Goal: Transaction & Acquisition: Purchase product/service

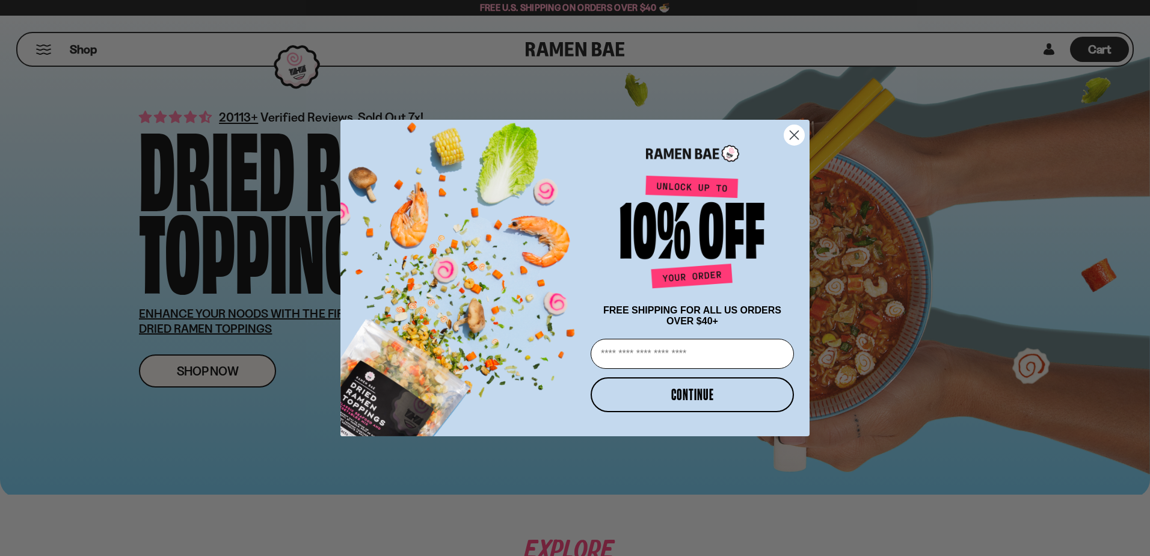
click at [794, 131] on icon "Close dialog" at bounding box center [794, 135] width 21 height 21
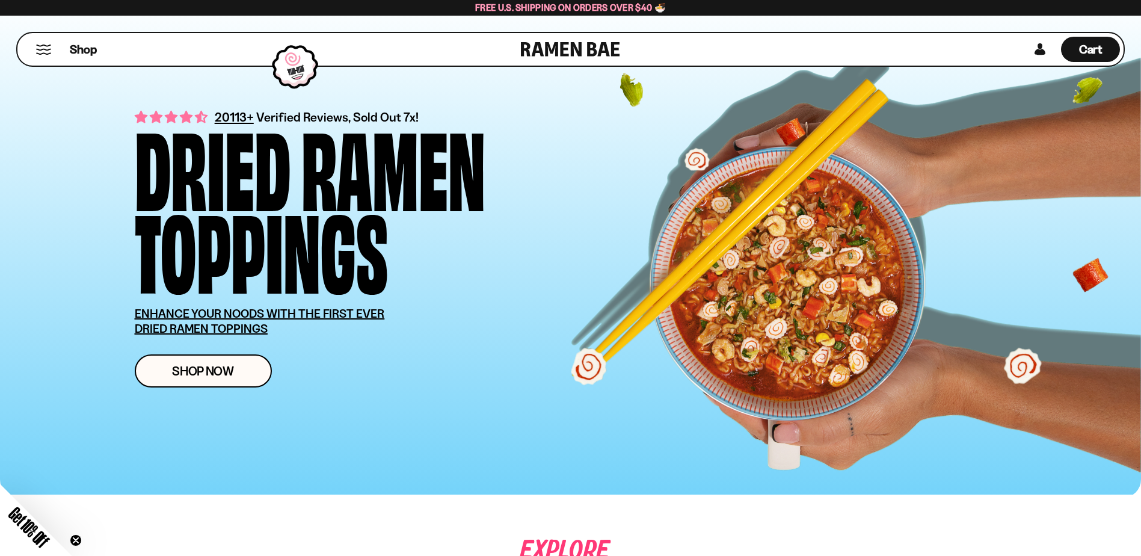
click at [45, 42] on div "Shop" at bounding box center [271, 49] width 500 height 32
click at [42, 50] on button "Mobile Menu Trigger" at bounding box center [43, 50] width 16 height 10
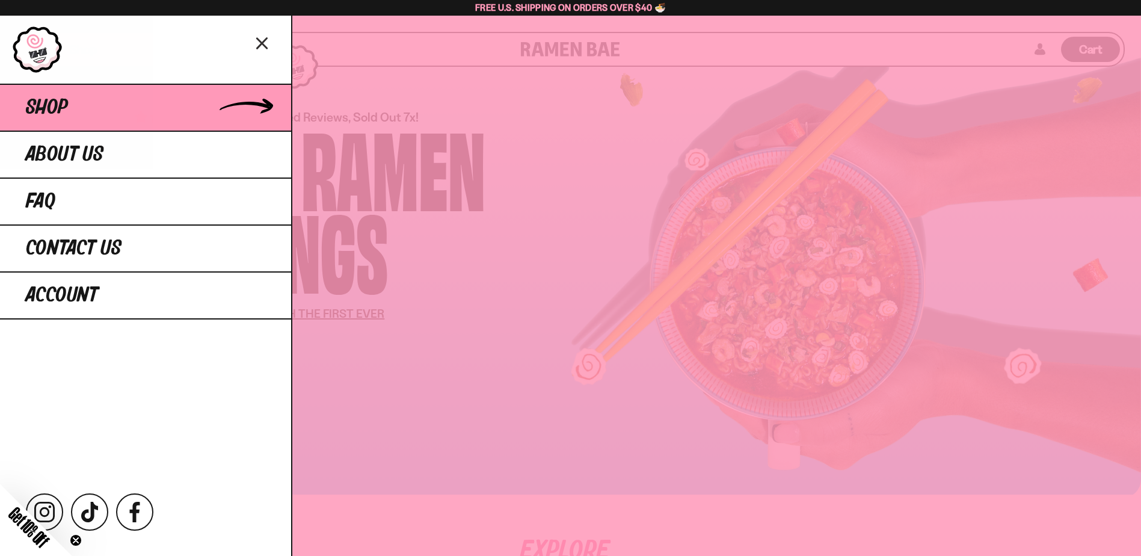
click at [82, 92] on link "Shop" at bounding box center [145, 107] width 291 height 47
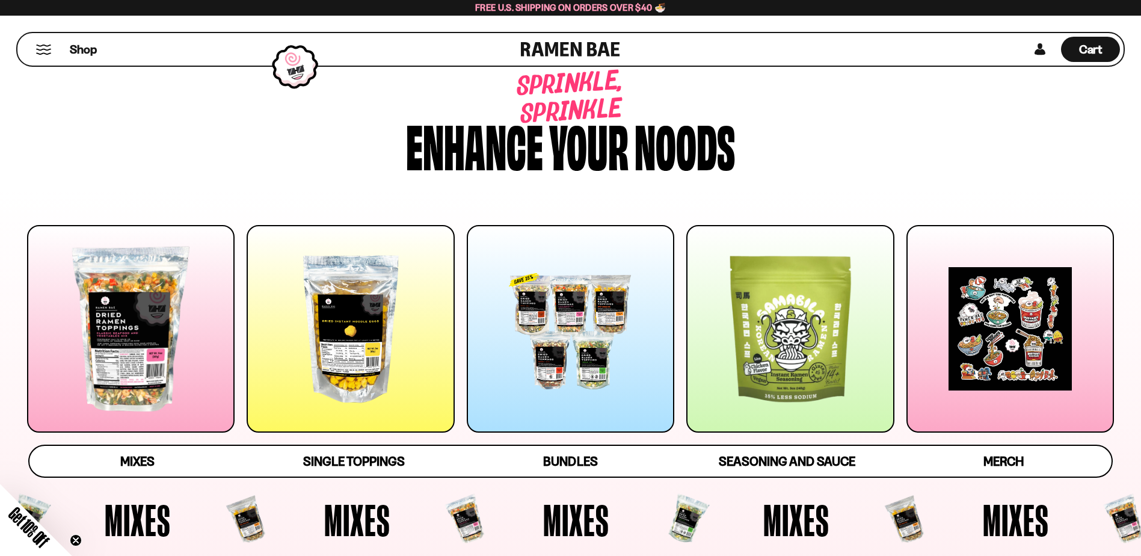
click at [185, 337] on div at bounding box center [131, 329] width 208 height 208
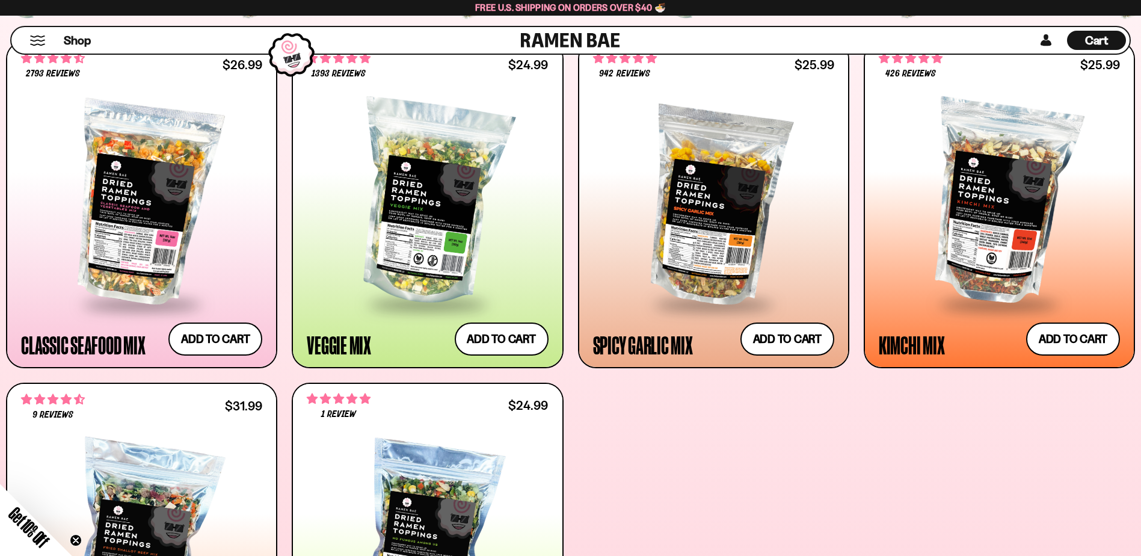
scroll to position [553, 0]
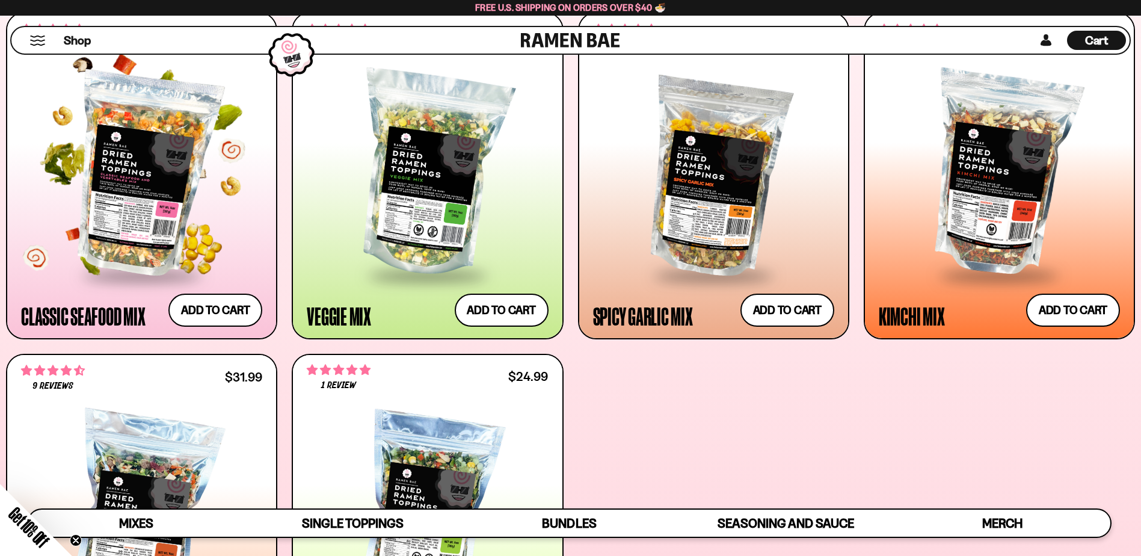
click at [188, 183] on div at bounding box center [141, 174] width 241 height 199
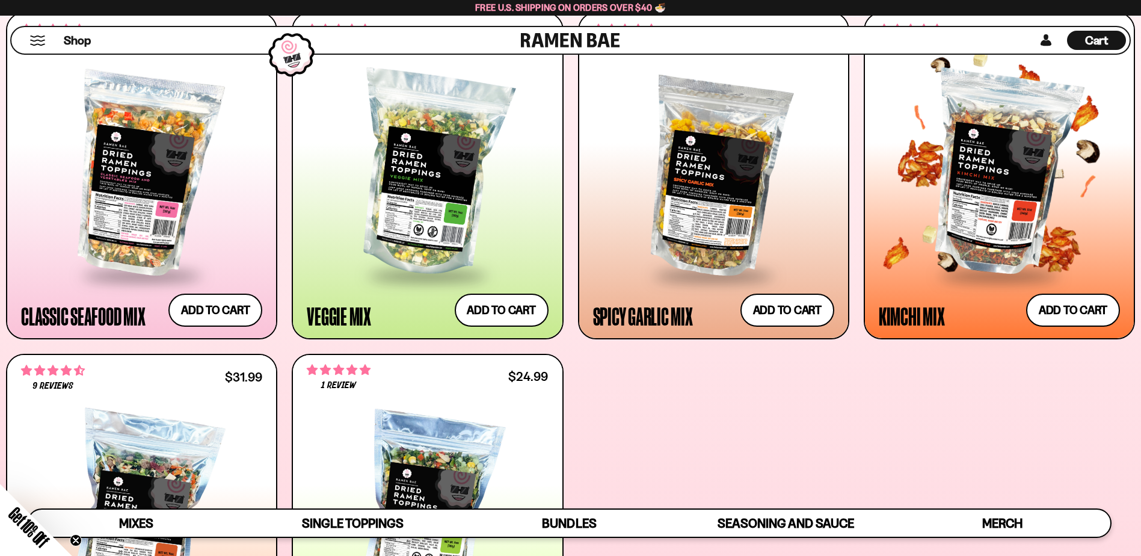
click at [1000, 173] on div at bounding box center [999, 174] width 241 height 199
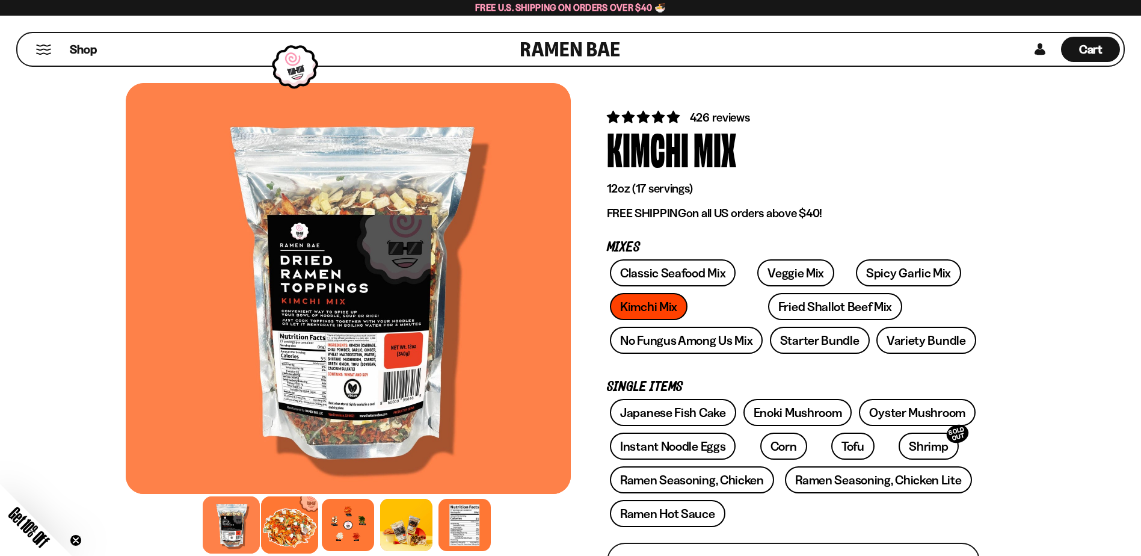
click at [289, 528] on div at bounding box center [289, 524] width 57 height 57
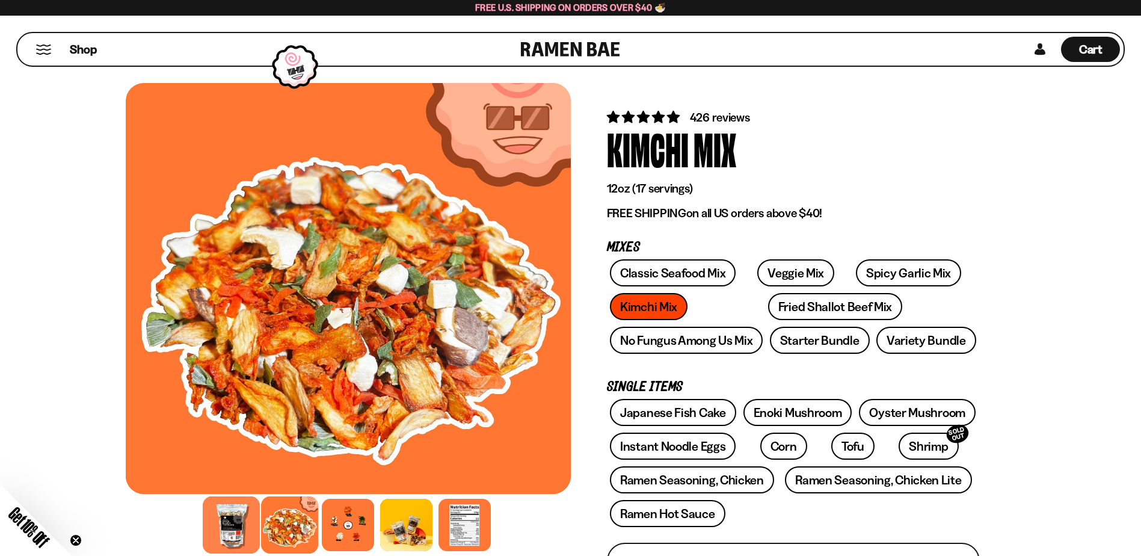
click at [243, 526] on div at bounding box center [231, 524] width 57 height 57
